Goal: Task Accomplishment & Management: Use online tool/utility

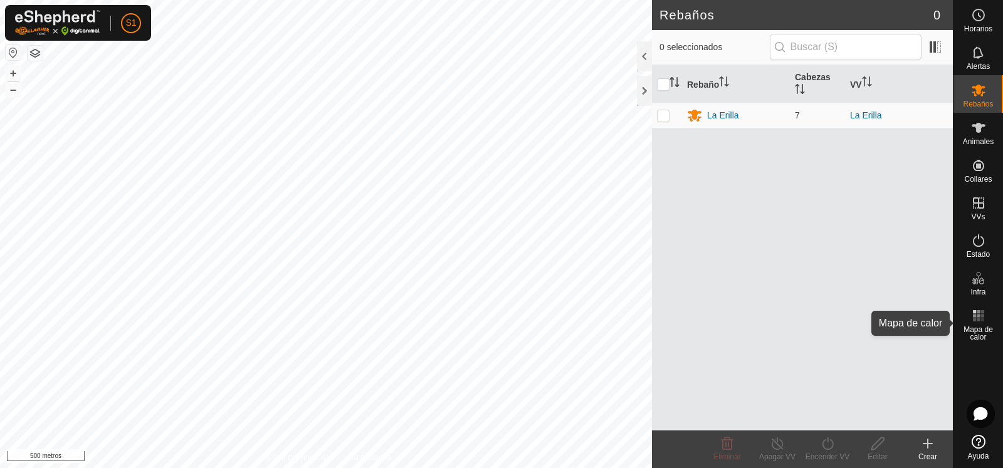
click at [974, 323] on icon at bounding box center [978, 315] width 15 height 15
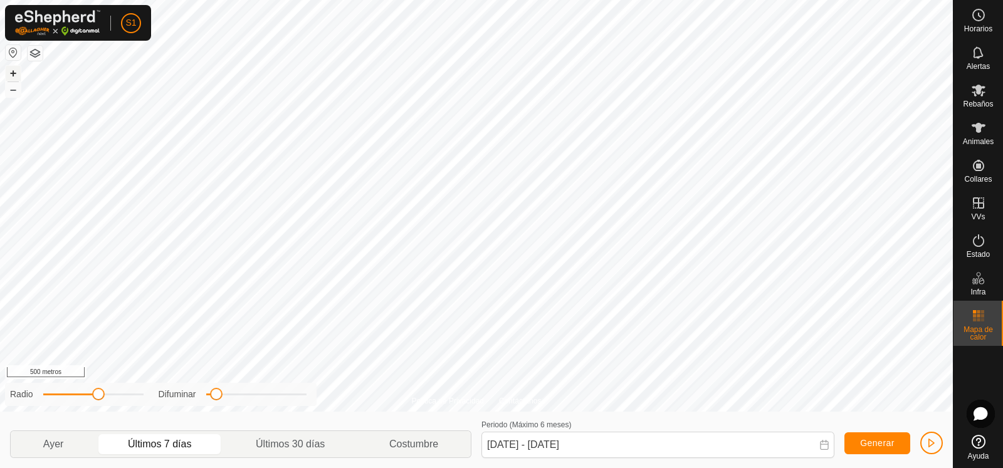
click at [11, 68] on font "+" at bounding box center [13, 72] width 7 height 13
click at [10, 68] on font "+" at bounding box center [13, 72] width 7 height 13
click at [17, 70] on button "+" at bounding box center [13, 73] width 15 height 15
click at [15, 91] on font "–" at bounding box center [13, 89] width 6 height 13
click at [65, 446] on p-togglebutton "Ayer" at bounding box center [53, 444] width 85 height 26
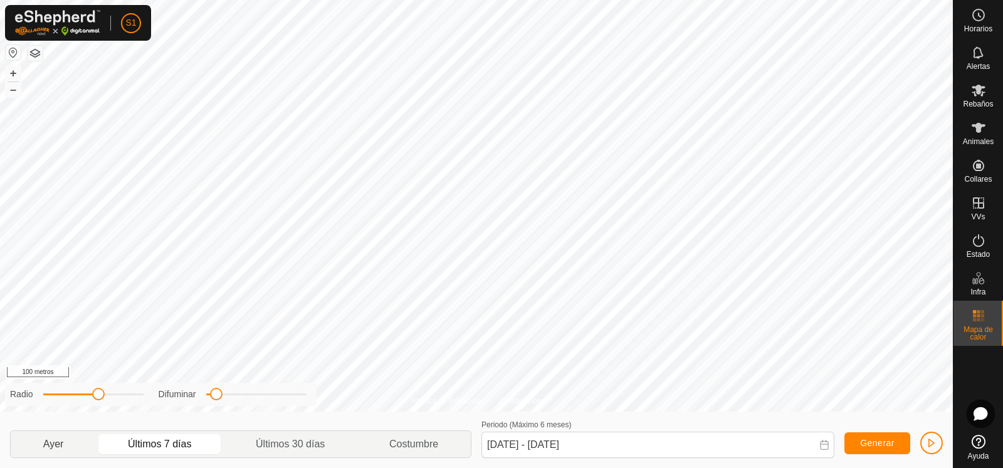
type input "[DATE] - [DATE]"
click at [10, 76] on font "+" at bounding box center [13, 72] width 7 height 13
click at [11, 74] on font "+" at bounding box center [13, 72] width 7 height 13
click at [216, 404] on div "Radio Difuminar" at bounding box center [160, 394] width 311 height 23
drag, startPoint x: 216, startPoint y: 397, endPoint x: 234, endPoint y: 401, distance: 18.6
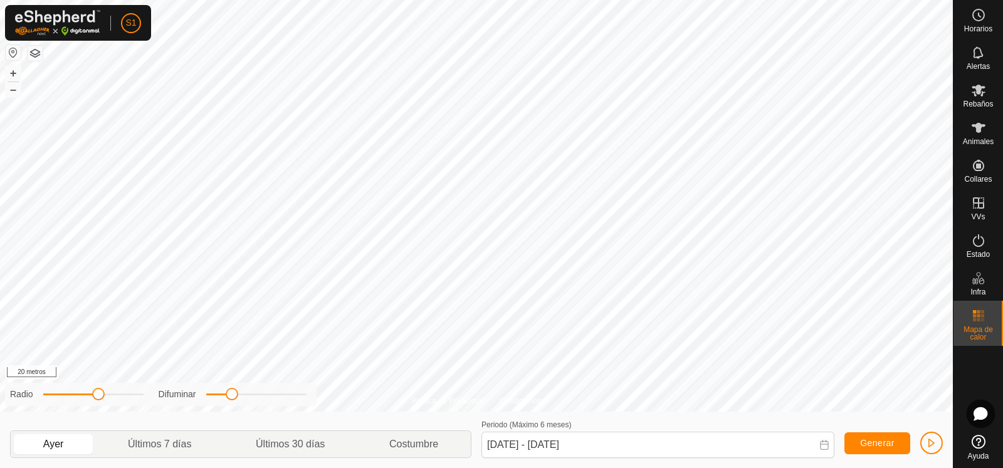
click at [234, 401] on div "Radio Difuminar" at bounding box center [160, 394] width 311 height 23
click at [17, 90] on button "–" at bounding box center [13, 89] width 15 height 15
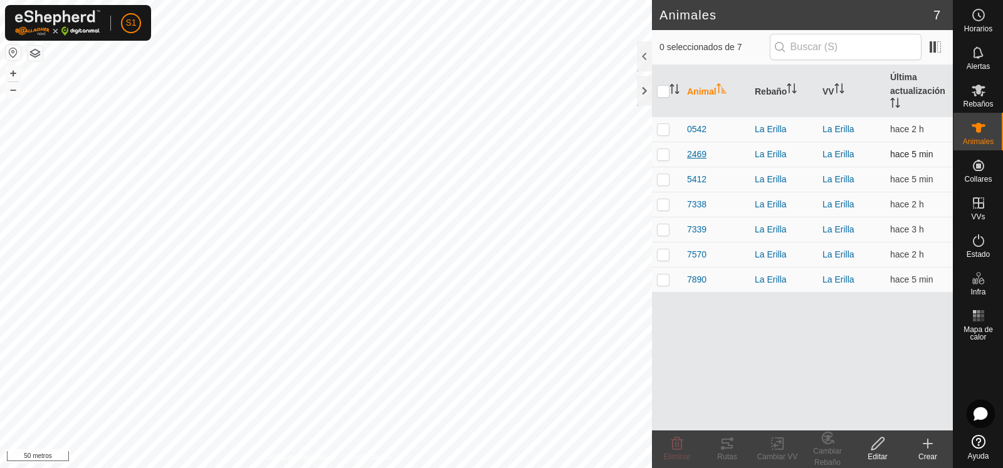
click at [693, 153] on font "2469" at bounding box center [696, 154] width 19 height 10
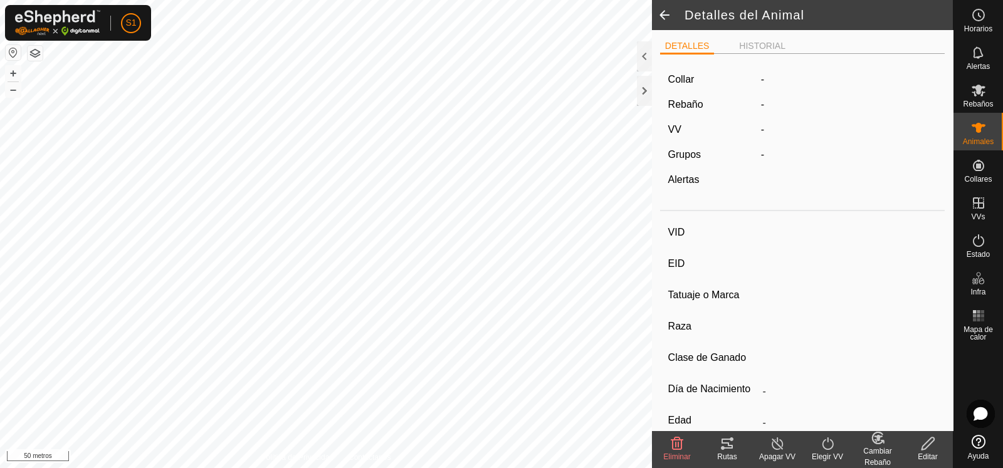
type input "2469"
type input "-"
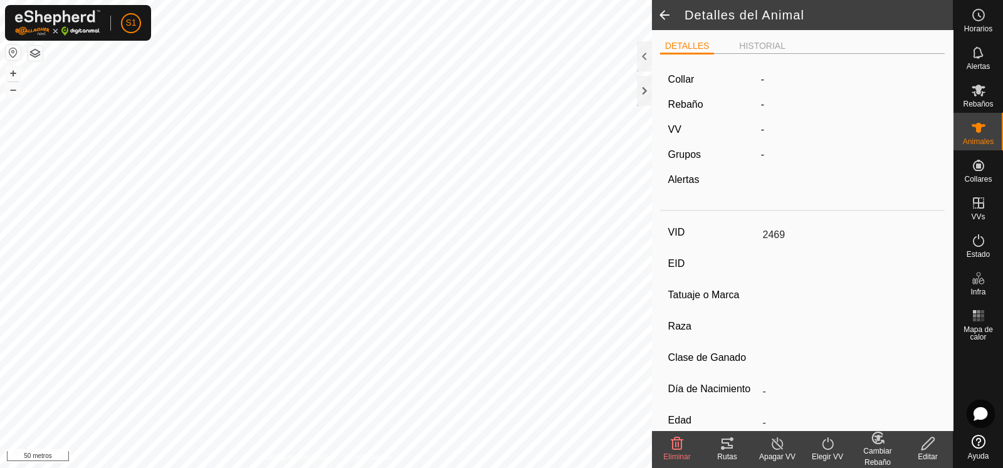
type input "0 kg"
type input "-"
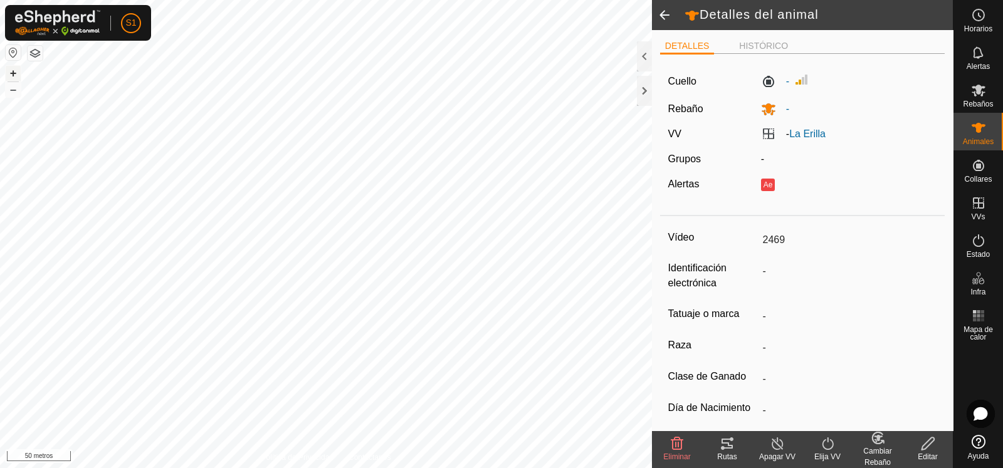
click at [10, 75] on font "+" at bounding box center [13, 72] width 7 height 13
type input "7890"
type input "-"
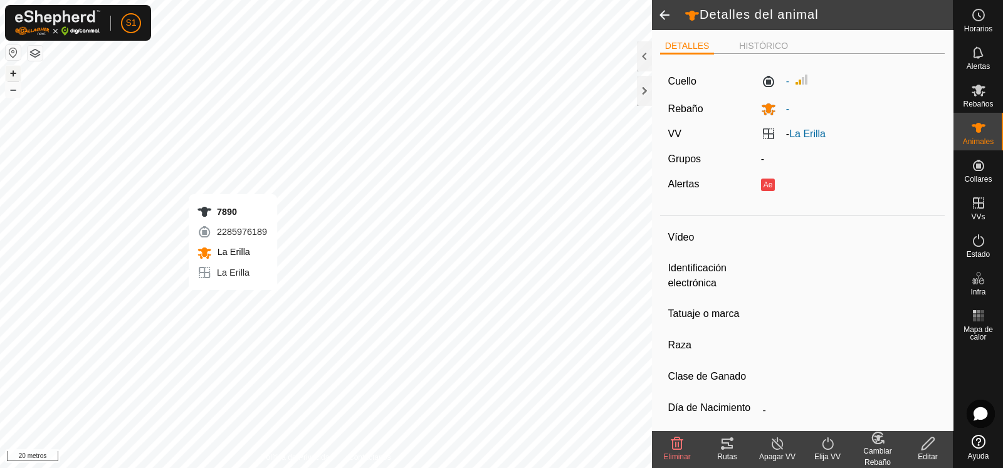
type input "-"
type input "0 kg"
type input "-"
type input "2469"
type input "-"
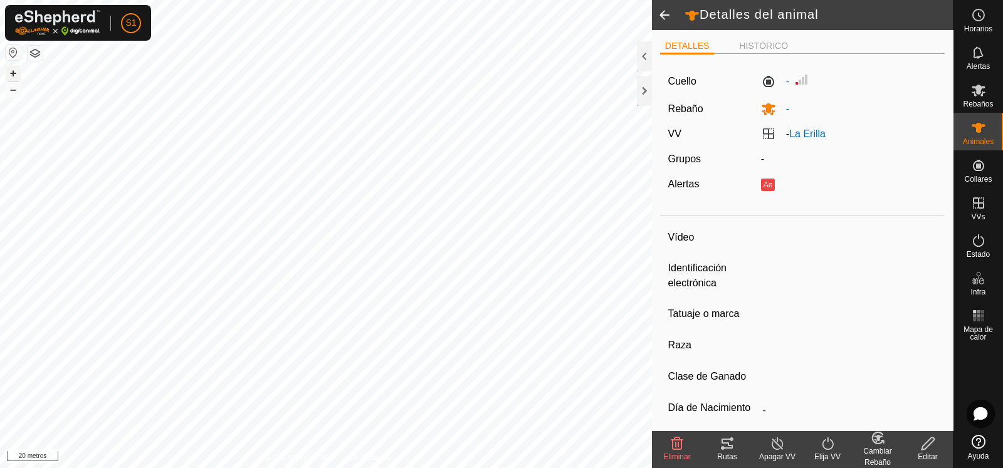
type input "-"
type input "0 kg"
type input "-"
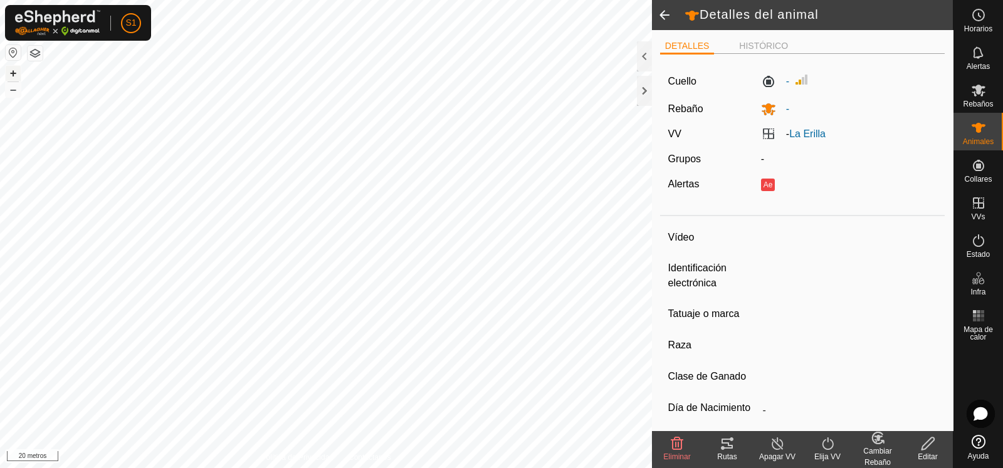
type input "5412"
type input "-"
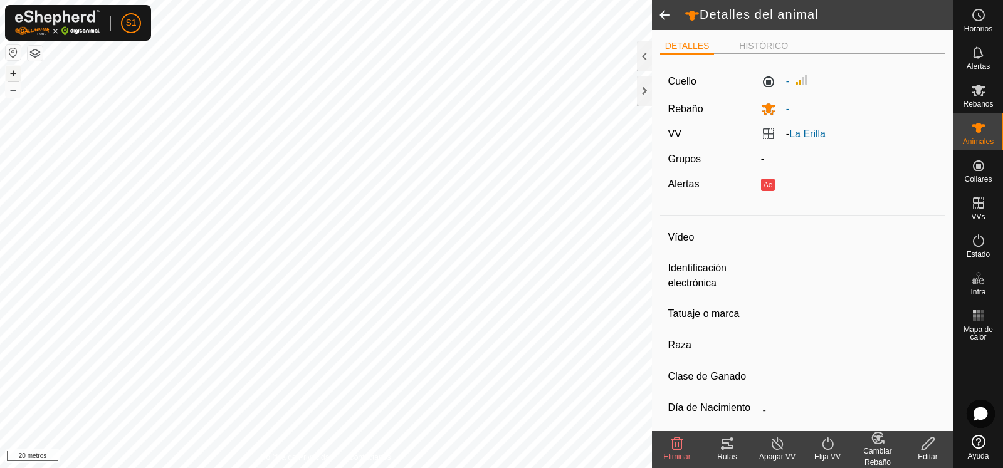
type input "0 kg"
type input "-"
type input "7890"
type input "-"
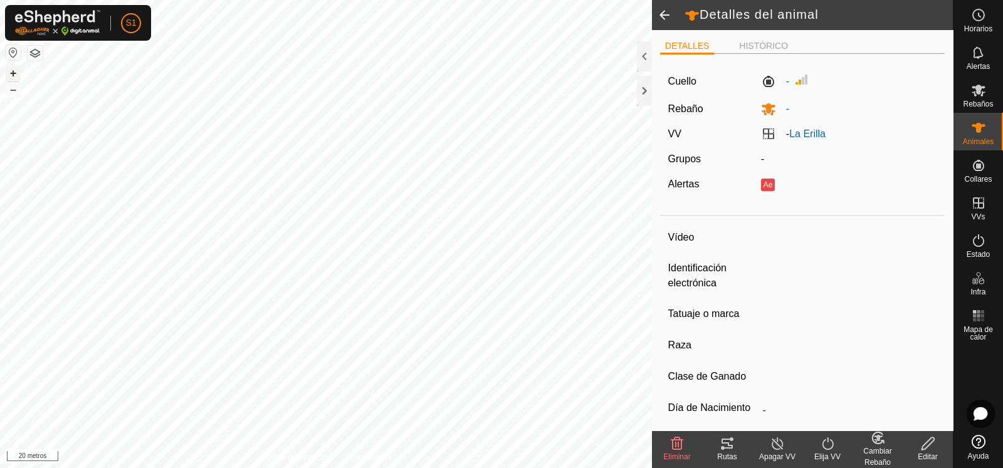
type input "-"
type input "0 kg"
type input "-"
click at [15, 90] on font "–" at bounding box center [13, 89] width 6 height 13
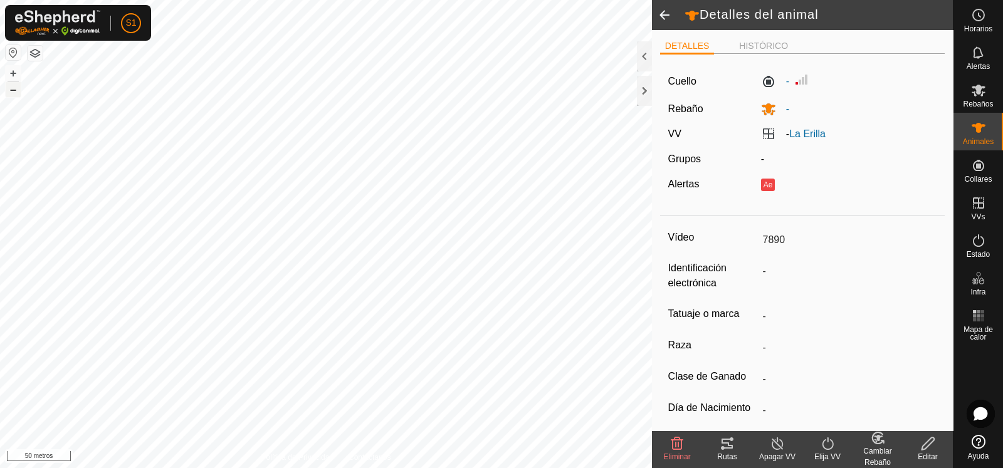
click at [15, 90] on font "–" at bounding box center [13, 89] width 6 height 13
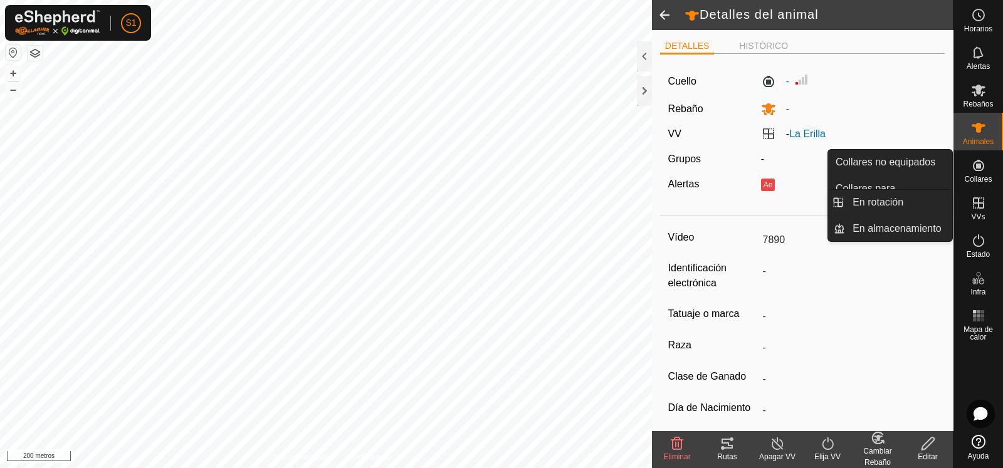
click at [974, 205] on icon at bounding box center [978, 203] width 15 height 15
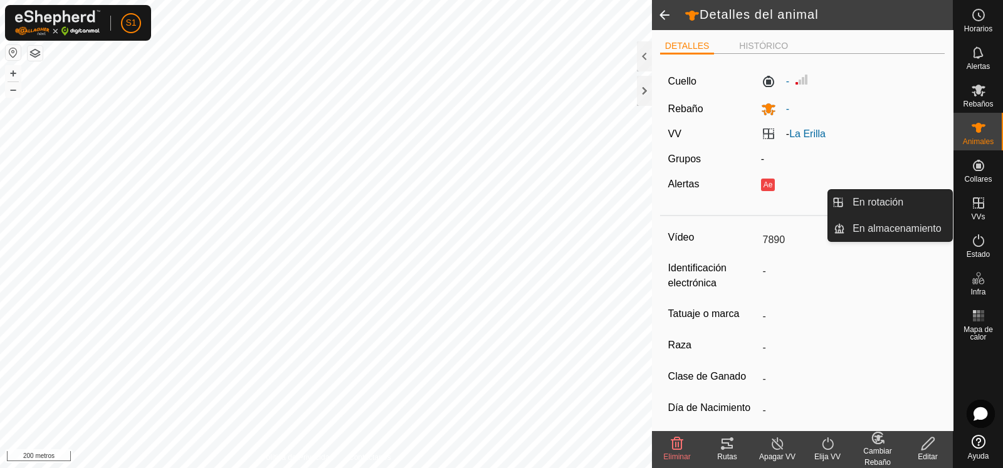
click at [890, 205] on link "En rotación" at bounding box center [898, 202] width 107 height 25
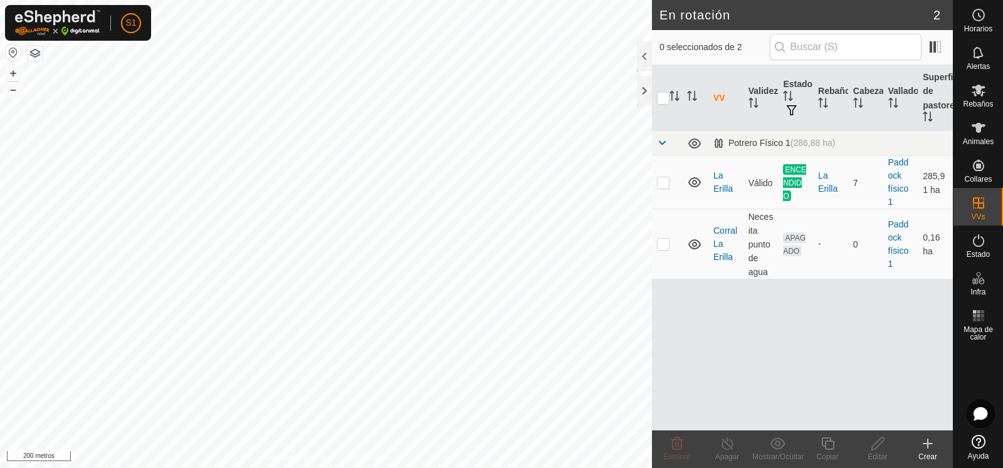
click at [929, 444] on icon at bounding box center [927, 444] width 9 height 0
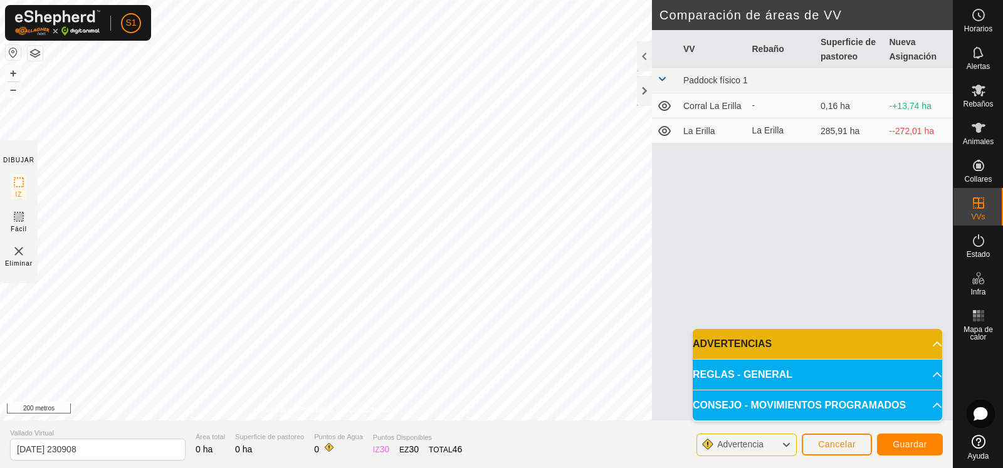
click at [655, 329] on div "DIBUJAR IZ Fácil Eliminar Política de Privacidad Contáctanos El ángulo de IZ de…" at bounding box center [476, 210] width 952 height 420
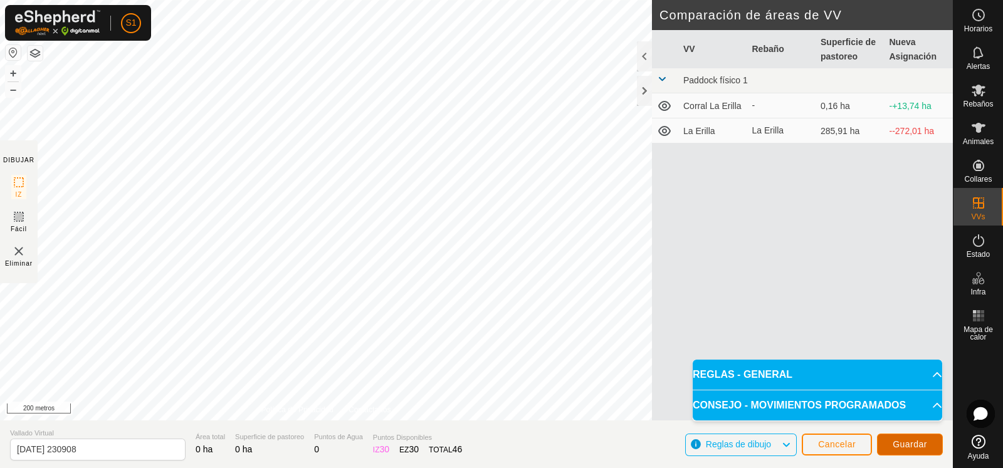
click at [910, 444] on font "Guardar" at bounding box center [909, 444] width 34 height 10
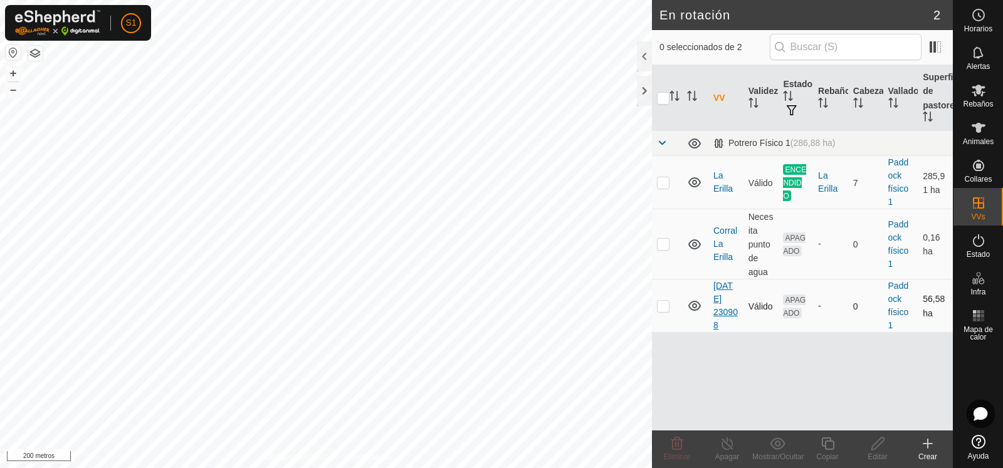
click at [727, 306] on font "[DATE] 230908" at bounding box center [725, 306] width 24 height 50
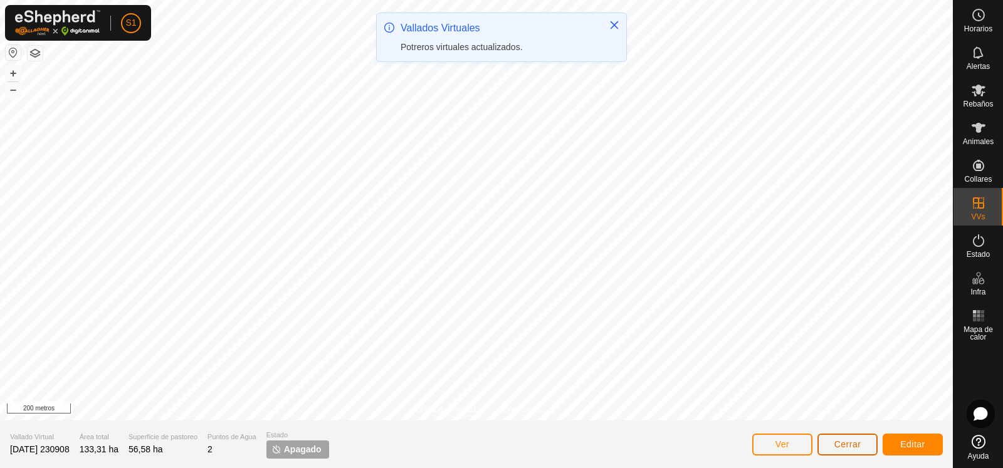
click at [840, 443] on font "Cerrar" at bounding box center [847, 444] width 27 height 10
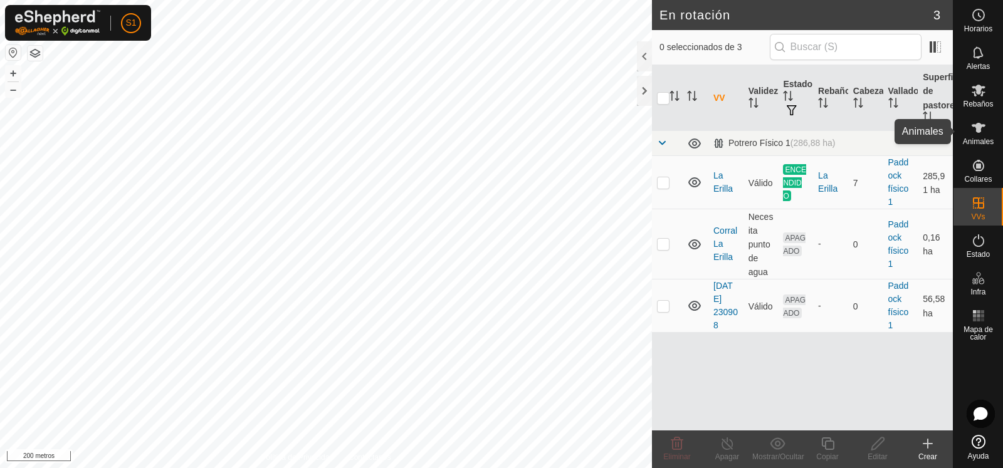
click at [980, 128] on icon at bounding box center [978, 128] width 14 height 10
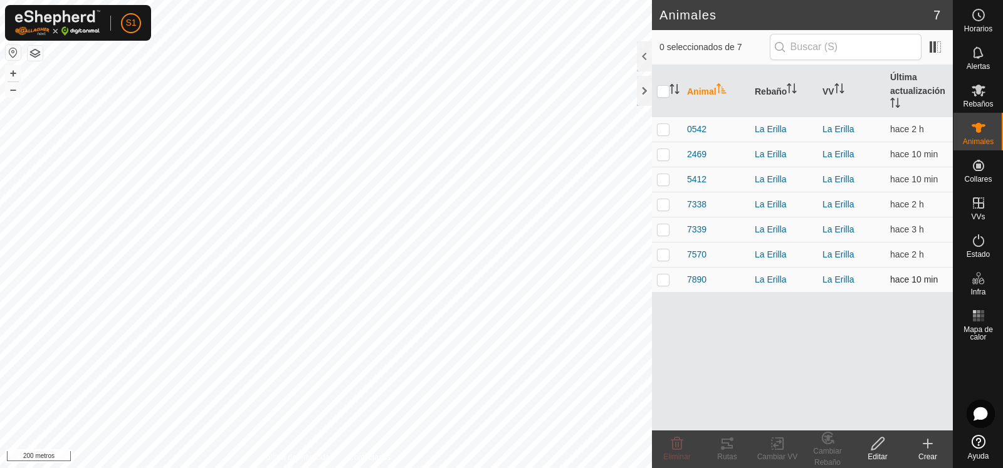
click at [661, 280] on p-checkbox at bounding box center [663, 279] width 13 height 10
checkbox input "true"
click at [665, 177] on p-checkbox at bounding box center [663, 179] width 13 height 10
checkbox input "true"
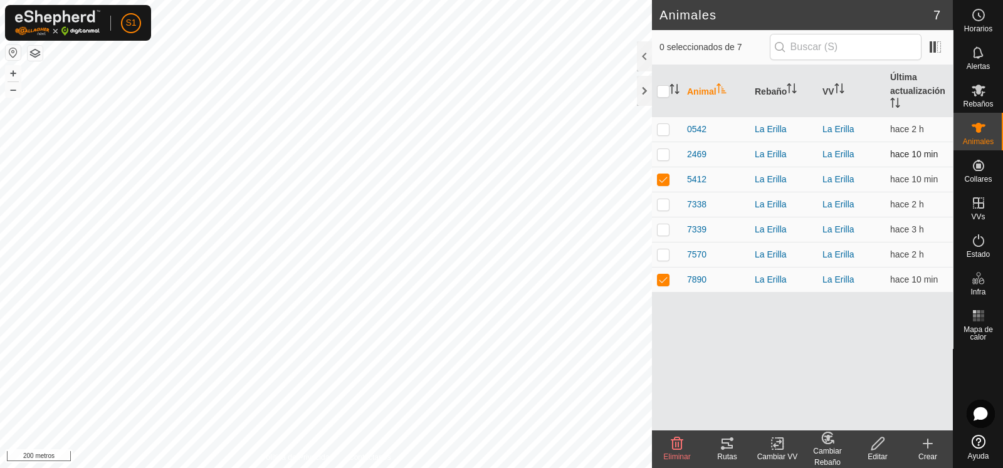
click at [667, 152] on p-checkbox at bounding box center [663, 154] width 13 height 10
checkbox input "true"
click at [778, 449] on icon at bounding box center [777, 443] width 16 height 15
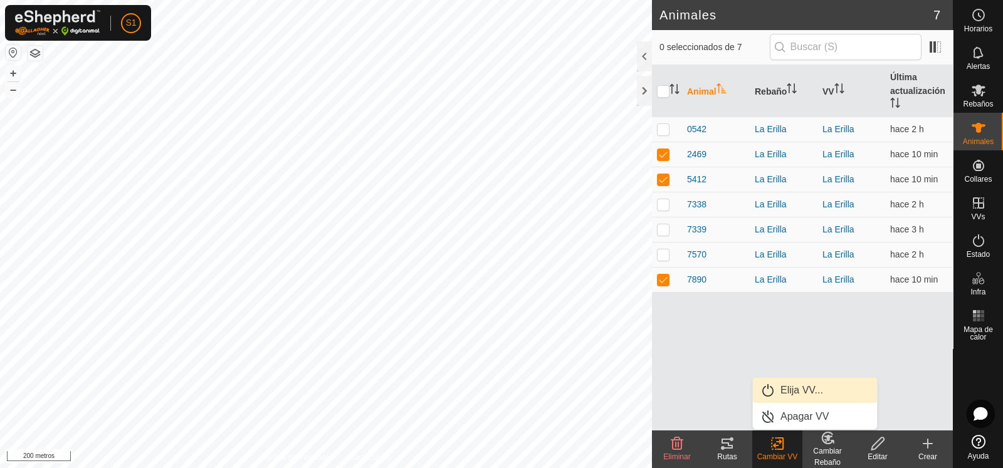
click at [800, 392] on link "Elija VV..." at bounding box center [815, 390] width 124 height 25
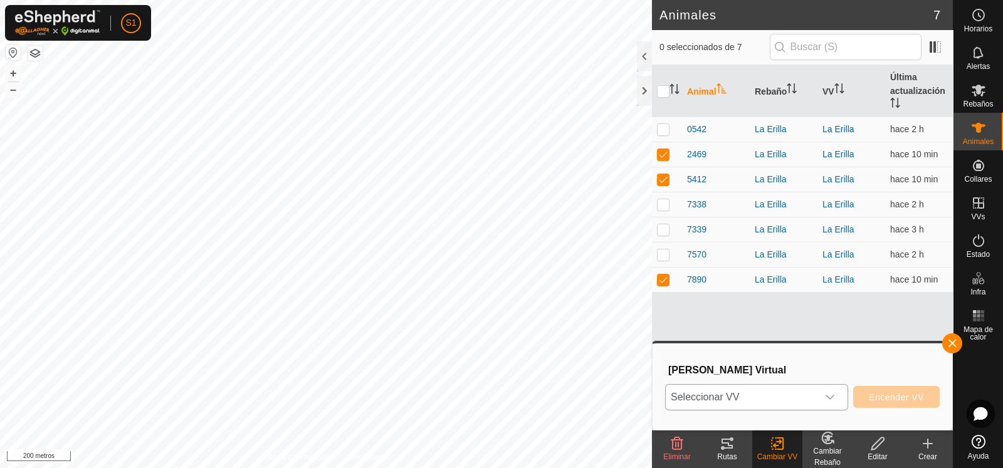
click at [835, 398] on icon "disparador desplegable" at bounding box center [830, 397] width 10 height 10
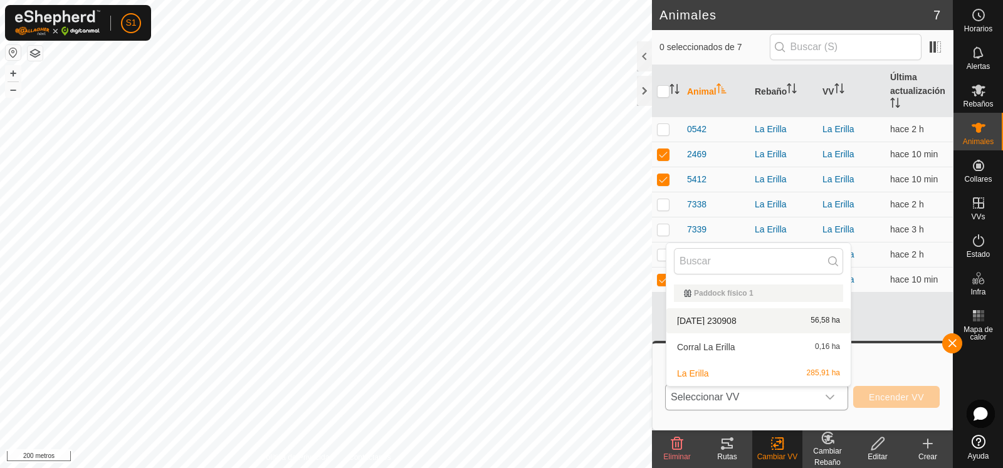
click at [719, 324] on li "[DATE] 230908 56,58 ha" at bounding box center [758, 320] width 184 height 25
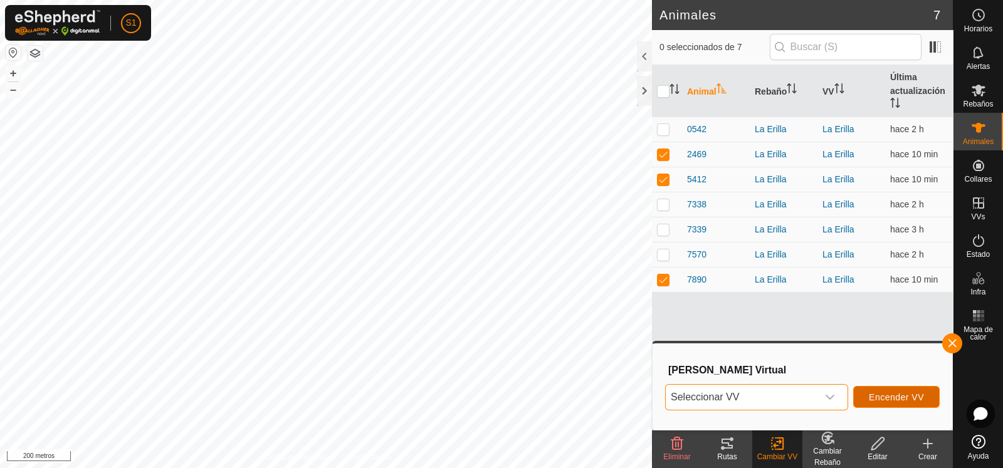
click at [912, 397] on font "Encender VV" at bounding box center [895, 397] width 55 height 10
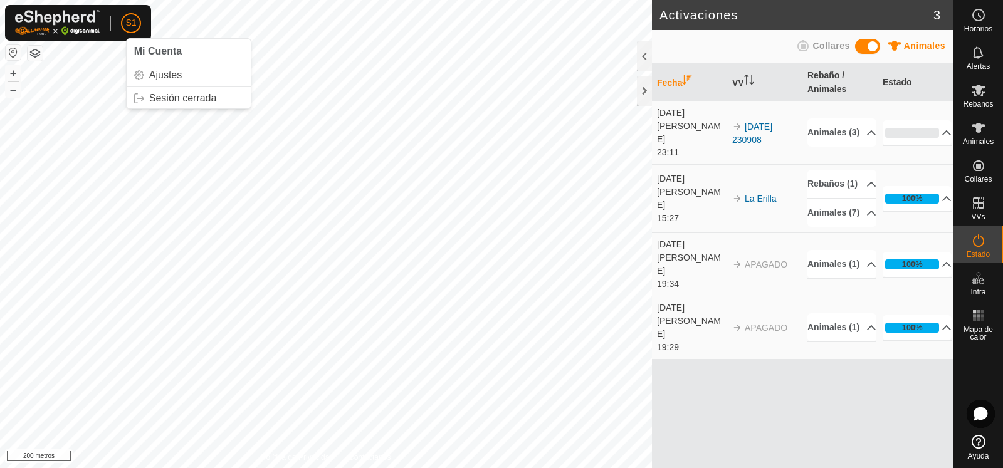
click at [137, 24] on p-avatar "S1" at bounding box center [131, 23] width 20 height 20
click at [169, 97] on link "Sesión cerrada" at bounding box center [189, 98] width 124 height 20
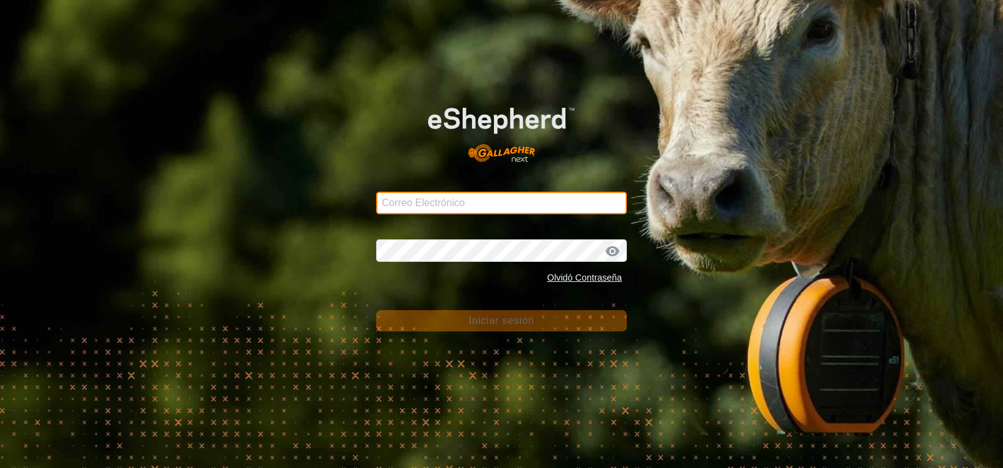
type input "[PERSON_NAME][EMAIL_ADDRESS][DOMAIN_NAME]"
